Goal: Task Accomplishment & Management: Use online tool/utility

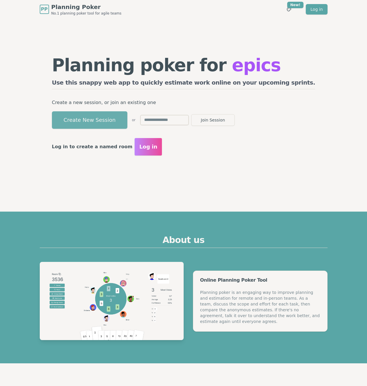
click at [126, 119] on button "Create New Session" at bounding box center [89, 119] width 75 height 17
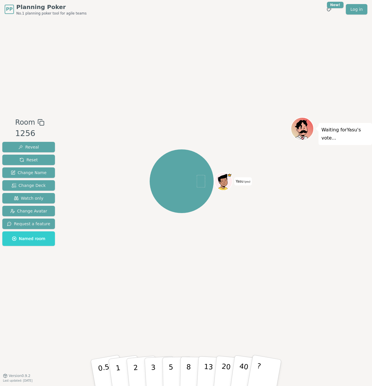
drag, startPoint x: 92, startPoint y: 80, endPoint x: 98, endPoint y: 82, distance: 6.3
click at [98, 82] on div "Room 1256 Reveal Reset Change Name Change Deck Watch only Change Avatar Request…" at bounding box center [186, 197] width 372 height 357
click at [43, 199] on button "Watch only" at bounding box center [28, 198] width 53 height 10
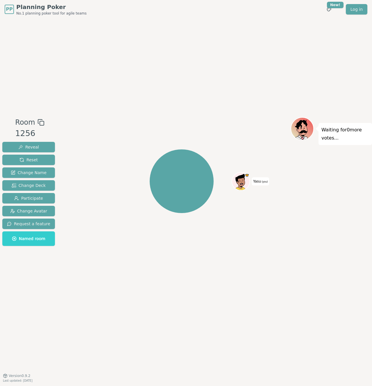
click at [137, 141] on div "Yasu (you)" at bounding box center [182, 180] width 218 height 107
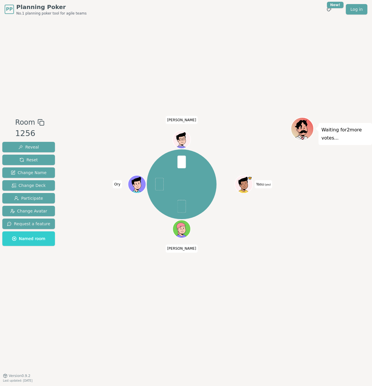
drag, startPoint x: 113, startPoint y: 145, endPoint x: 100, endPoint y: 149, distance: 13.0
click at [112, 145] on div "Yasu (you) [PERSON_NAME] [PERSON_NAME]" at bounding box center [182, 183] width 218 height 113
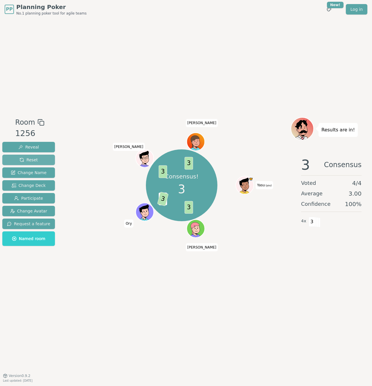
click at [35, 159] on span "Reset" at bounding box center [28, 160] width 18 height 6
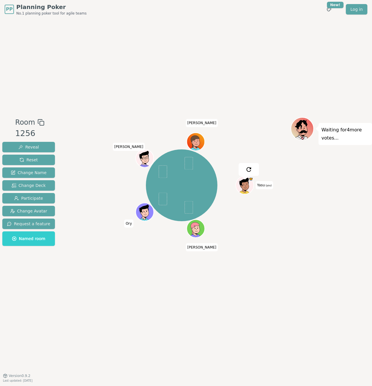
click at [123, 134] on div "Yasu (you) [PERSON_NAME] [PERSON_NAME]" at bounding box center [182, 184] width 218 height 115
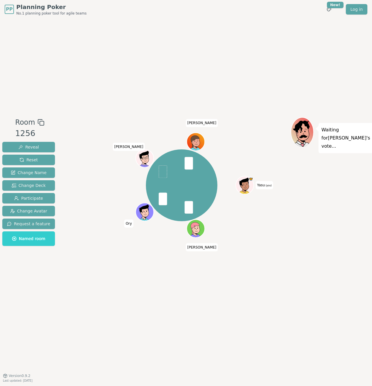
click at [88, 214] on div "Yasu (you) [PERSON_NAME] [PERSON_NAME]" at bounding box center [182, 184] width 218 height 115
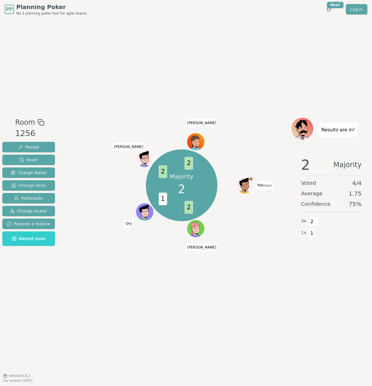
drag, startPoint x: 116, startPoint y: 97, endPoint x: 110, endPoint y: 93, distance: 6.9
click at [114, 96] on div "Room 1256 Reveal Reset Change Name Change Deck Participate Change Avatar Reques…" at bounding box center [186, 197] width 372 height 357
click at [29, 161] on span "Reset" at bounding box center [28, 160] width 18 height 6
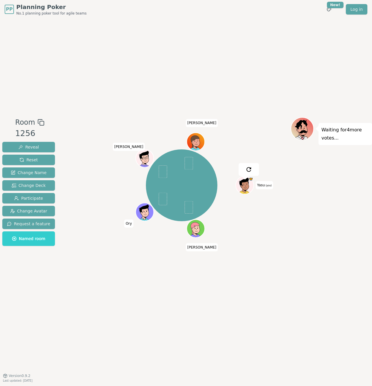
click at [84, 104] on div "Room 1256 Reveal Reset Change Name Change Deck Participate Change Avatar Reques…" at bounding box center [186, 197] width 372 height 357
click at [47, 37] on div "Room 1256 Reveal Reset Change Name Change Deck Participate Change Avatar Reques…" at bounding box center [186, 197] width 372 height 357
click at [113, 110] on div "Room 1256 Reveal Reset Change Name Change Deck Participate Change Avatar Reques…" at bounding box center [186, 197] width 372 height 357
click at [74, 117] on div at bounding box center [182, 122] width 218 height 10
click at [87, 39] on div "Room 1256 Reveal Reset Change Name Change Deck Participate Change Avatar Reques…" at bounding box center [186, 197] width 372 height 357
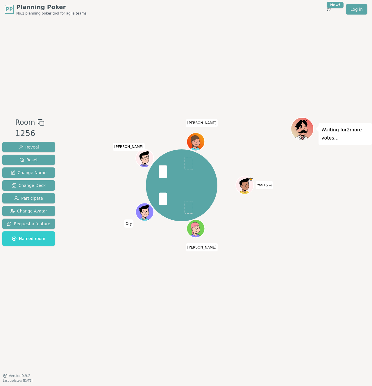
click at [79, 71] on div "Room 1256 Reveal Reset Change Name Change Deck Participate Change Avatar Reques…" at bounding box center [186, 197] width 372 height 357
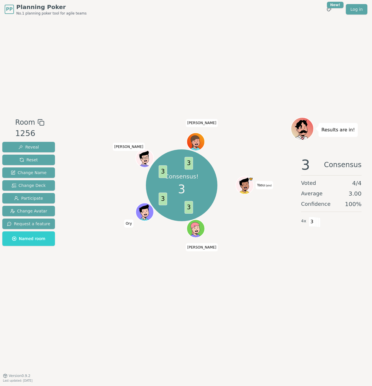
click at [60, 74] on div "Room 1256 Reveal Reset Change Name Change Deck Participate Change Avatar Reques…" at bounding box center [186, 197] width 372 height 357
click at [36, 162] on span "Reset" at bounding box center [28, 160] width 18 height 6
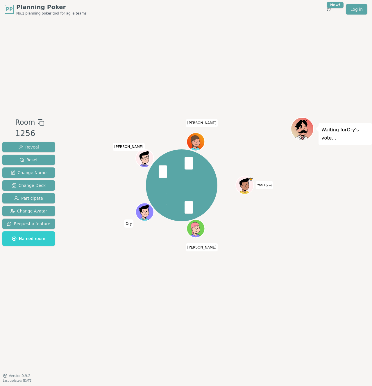
click at [54, 89] on div "Room 1256 Reveal Reset Change Name Change Deck Participate Change Avatar Reques…" at bounding box center [186, 197] width 372 height 357
click at [73, 107] on div "Room 1256 Reveal Reset Change Name Change Deck Participate Change Avatar Reques…" at bounding box center [186, 197] width 372 height 357
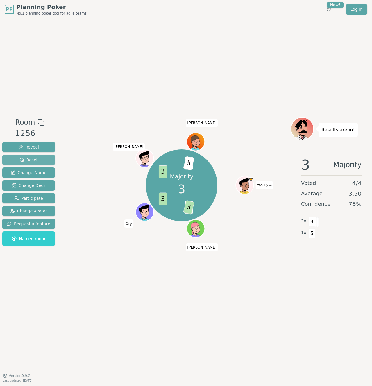
click at [34, 160] on span "Reset" at bounding box center [28, 160] width 18 height 6
